Goal: Task Accomplishment & Management: Complete application form

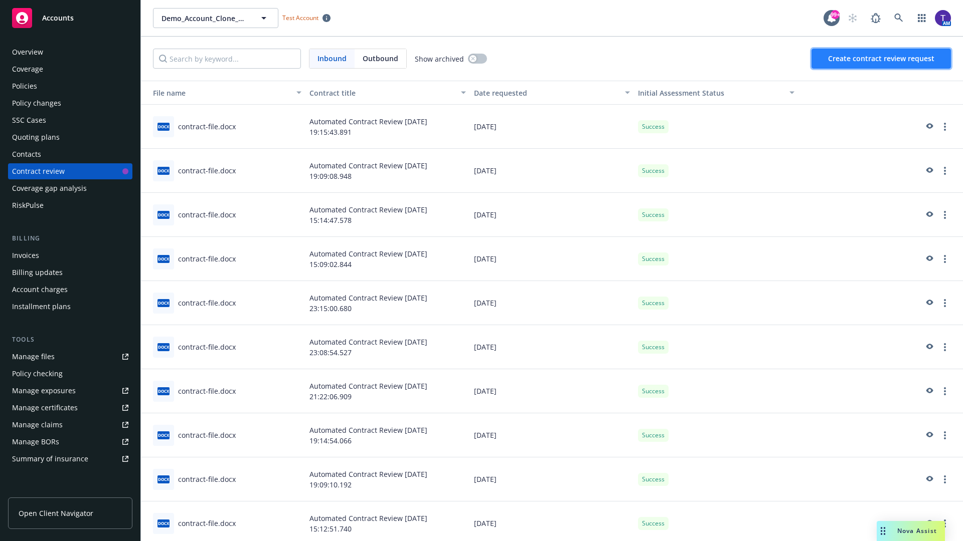
click at [881, 59] on span "Create contract review request" at bounding box center [881, 59] width 106 height 10
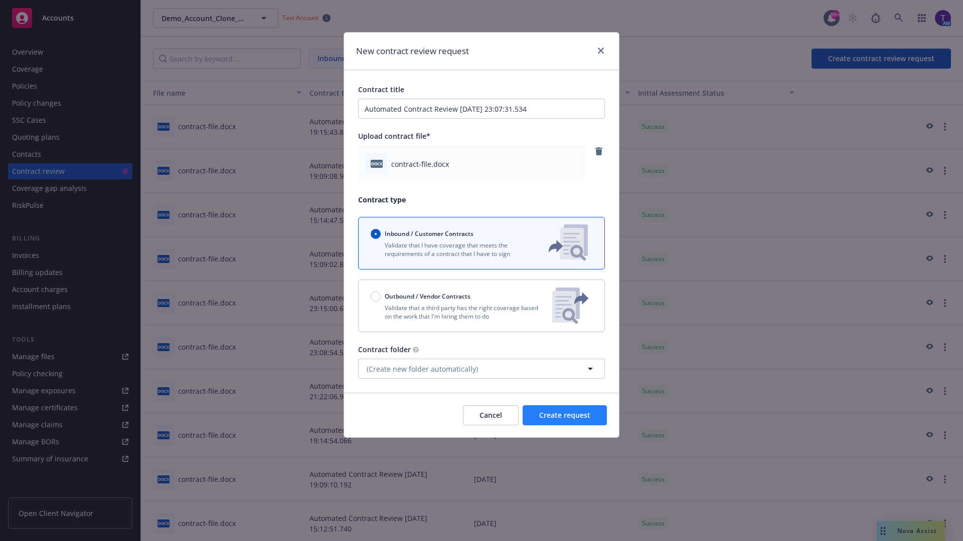
type input "Automated Contract Review 09-19-2025 23:07:31.534"
click at [565, 416] on span "Create request" at bounding box center [564, 416] width 51 height 10
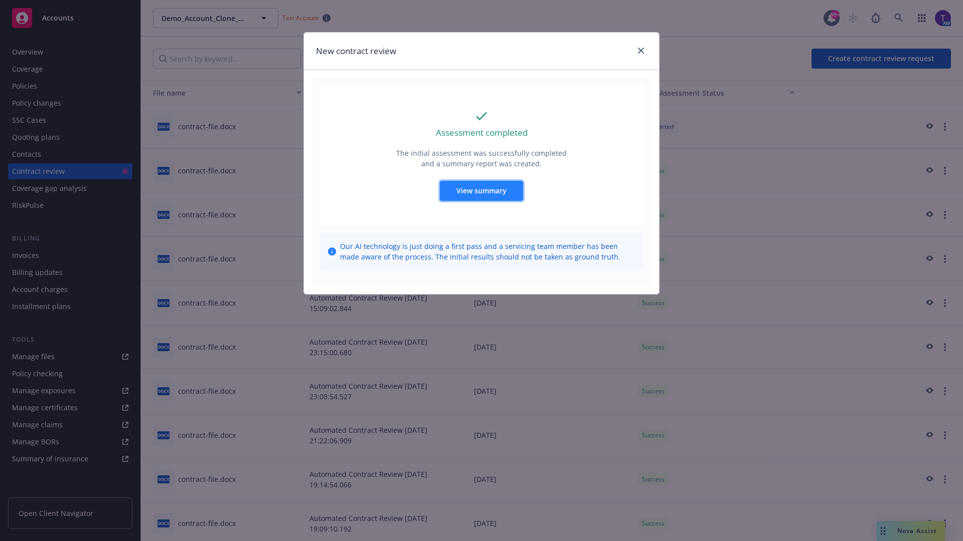
click at [481, 191] on span "View summary" at bounding box center [481, 191] width 50 height 10
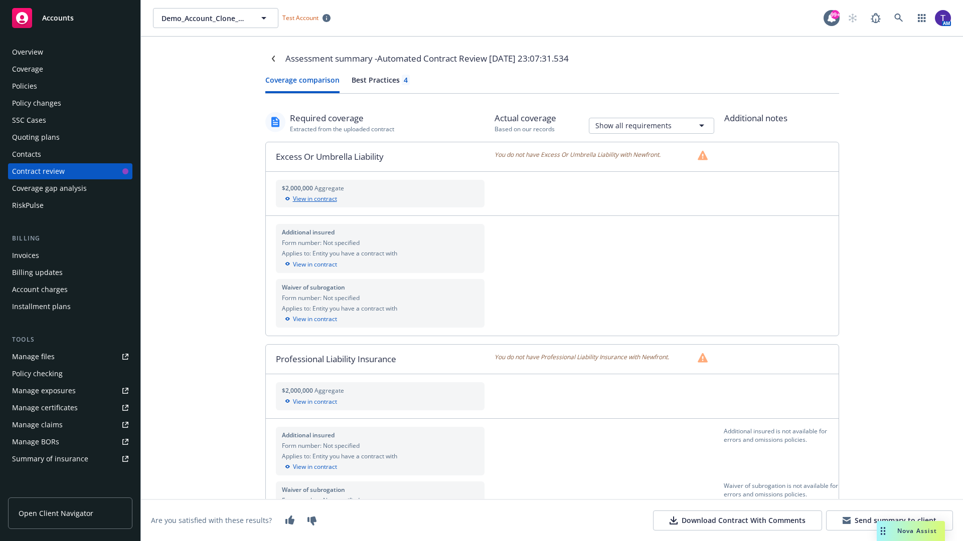
click at [380, 199] on div "View in contract" at bounding box center [380, 199] width 197 height 9
